Goal: Task Accomplishment & Management: Complete application form

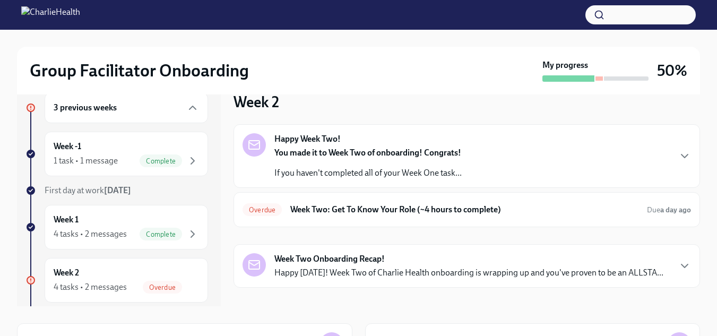
scroll to position [14, 0]
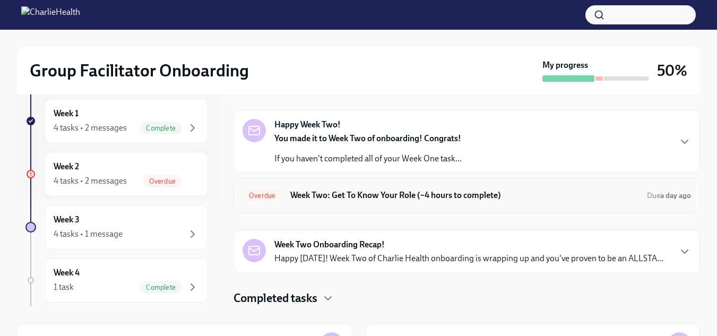
click at [365, 200] on h6 "Week Two: Get To Know Your Role (~4 hours to complete)" at bounding box center [464, 195] width 348 height 12
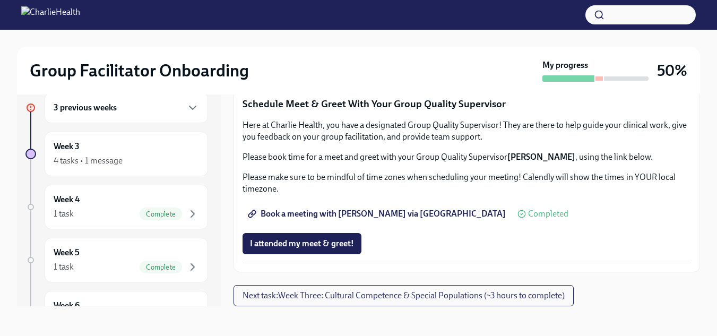
scroll to position [914, 0]
click at [360, 74] on span "I attended TWO group observation hours!" at bounding box center [326, 69] width 153 height 11
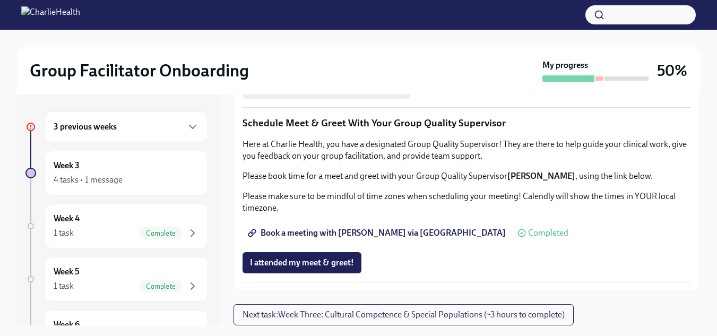
scroll to position [1078, 0]
click at [94, 118] on div "3 previous weeks" at bounding box center [126, 126] width 163 height 31
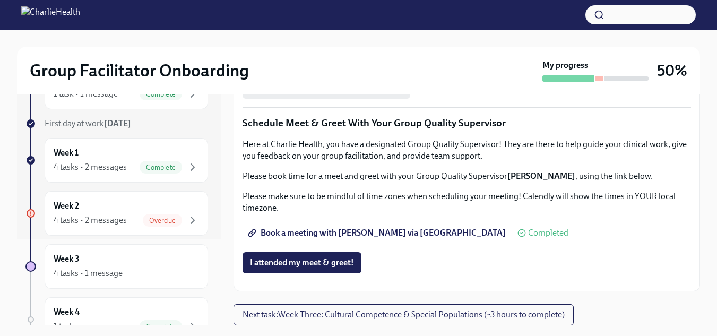
scroll to position [159, 0]
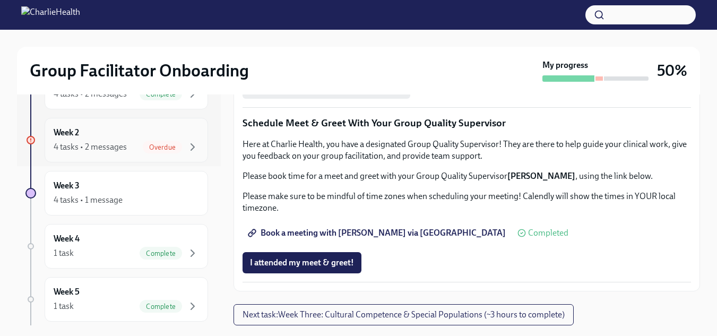
click at [94, 146] on div "4 tasks • 2 messages" at bounding box center [90, 147] width 73 height 12
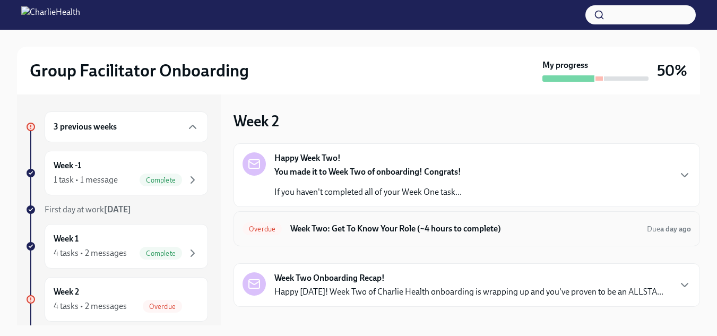
click at [339, 230] on h6 "Week Two: Get To Know Your Role (~4 hours to complete)" at bounding box center [464, 229] width 348 height 12
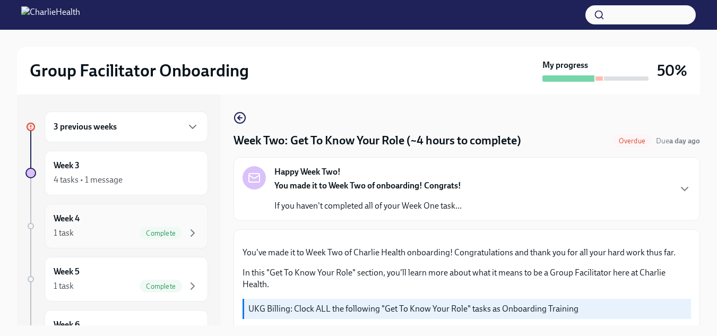
click at [92, 224] on div "Week 4 1 task Complete" at bounding box center [126, 226] width 145 height 27
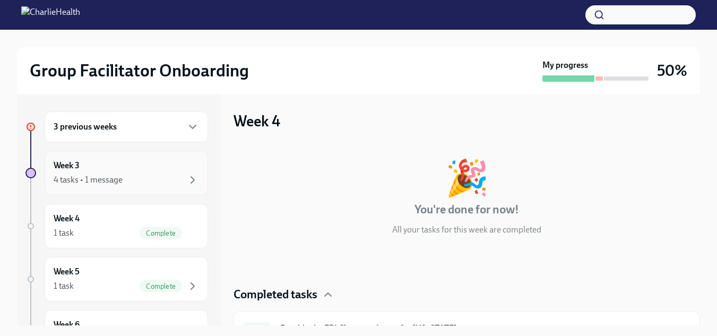
click at [104, 178] on div "4 tasks • 1 message" at bounding box center [88, 180] width 69 height 12
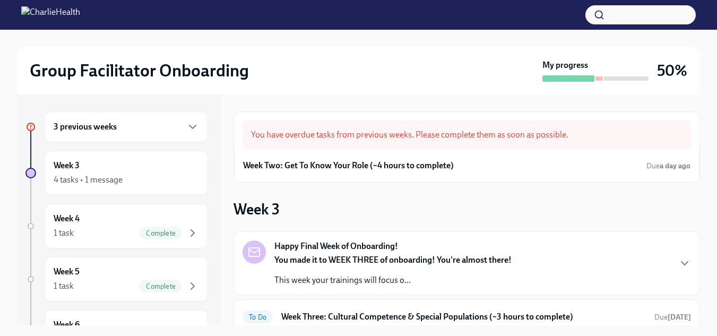
scroll to position [120, 0]
